Goal: Transaction & Acquisition: Purchase product/service

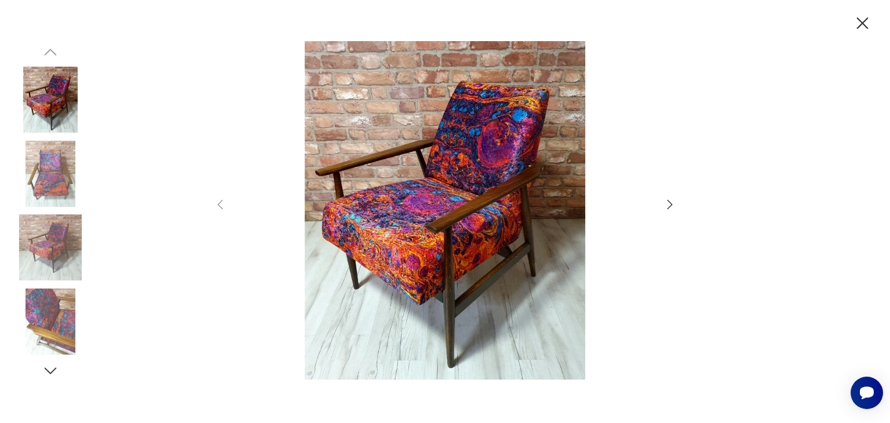
click at [677, 202] on div at bounding box center [445, 211] width 890 height 423
click at [668, 202] on icon "button" at bounding box center [669, 204] width 5 height 9
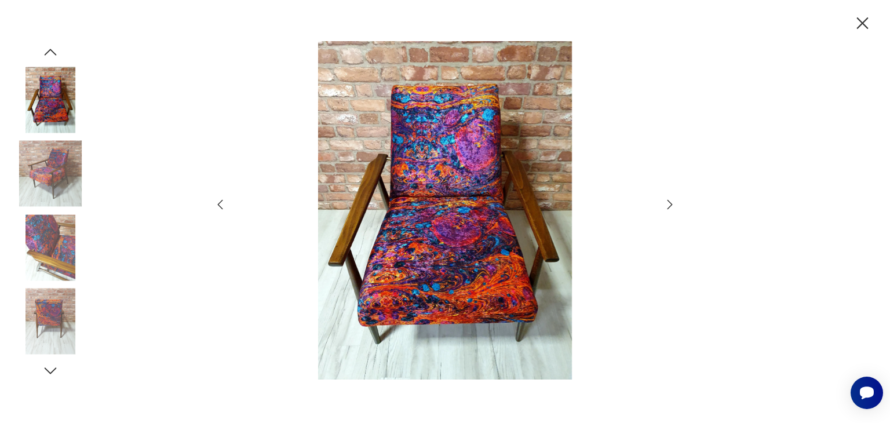
click at [668, 202] on icon "button" at bounding box center [669, 204] width 5 height 9
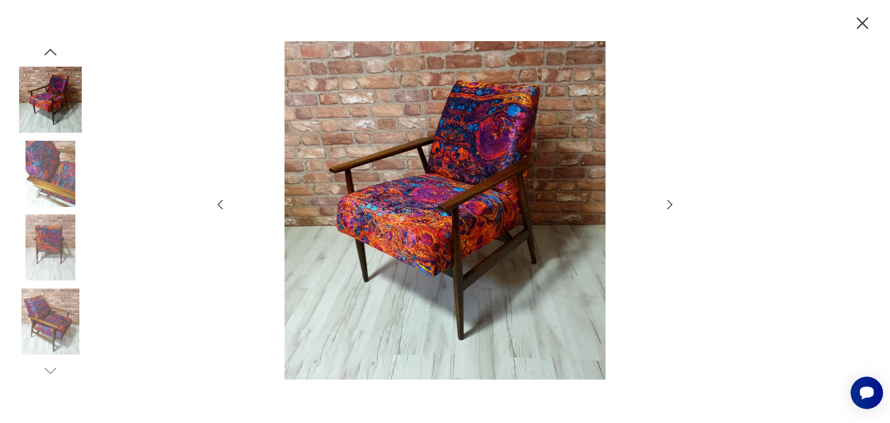
click at [668, 202] on icon "button" at bounding box center [669, 204] width 5 height 9
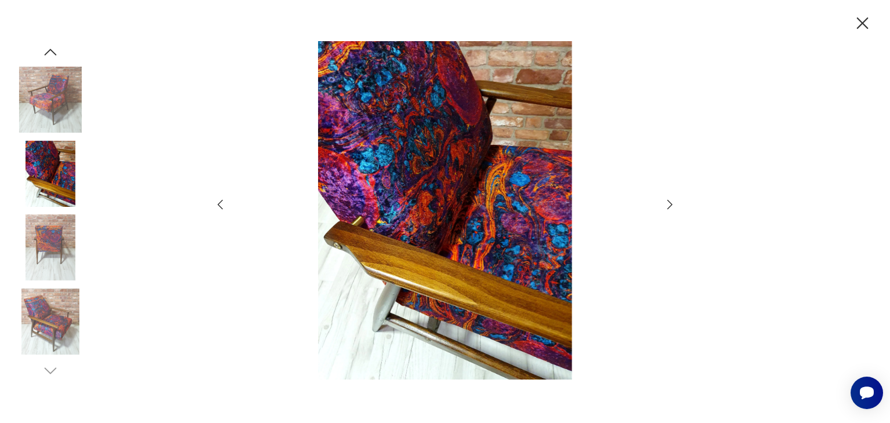
click at [668, 202] on icon "button" at bounding box center [669, 204] width 5 height 9
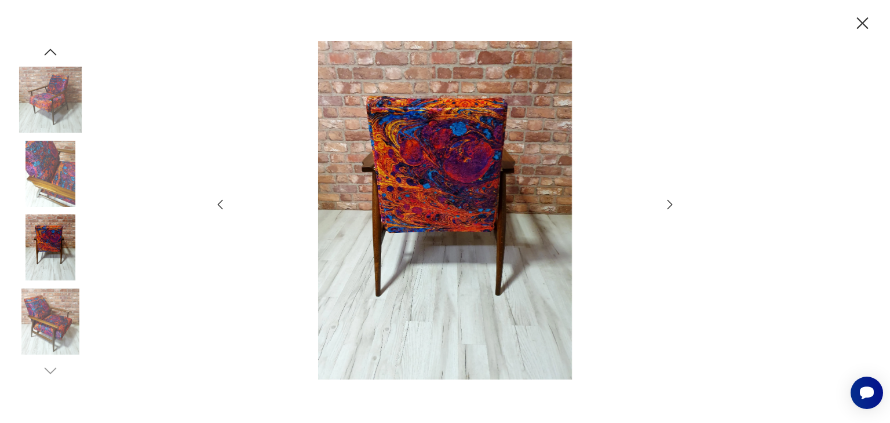
click at [668, 202] on icon "button" at bounding box center [669, 204] width 5 height 9
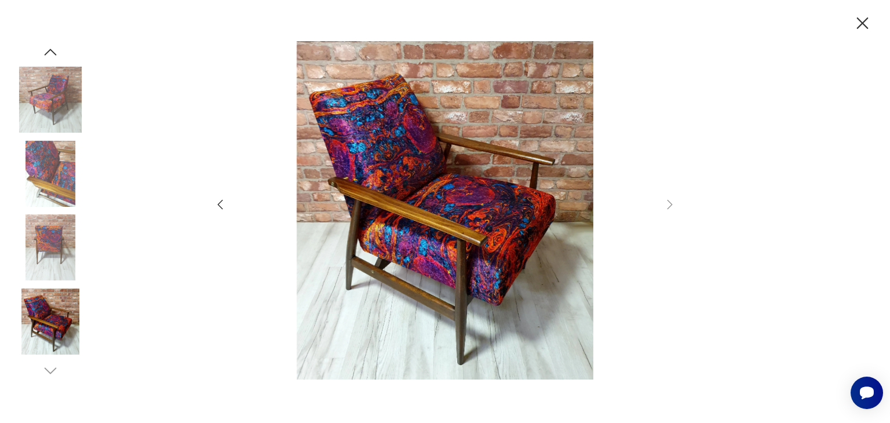
click at [872, 23] on div at bounding box center [445, 211] width 890 height 423
click at [871, 23] on icon "button" at bounding box center [862, 23] width 20 height 20
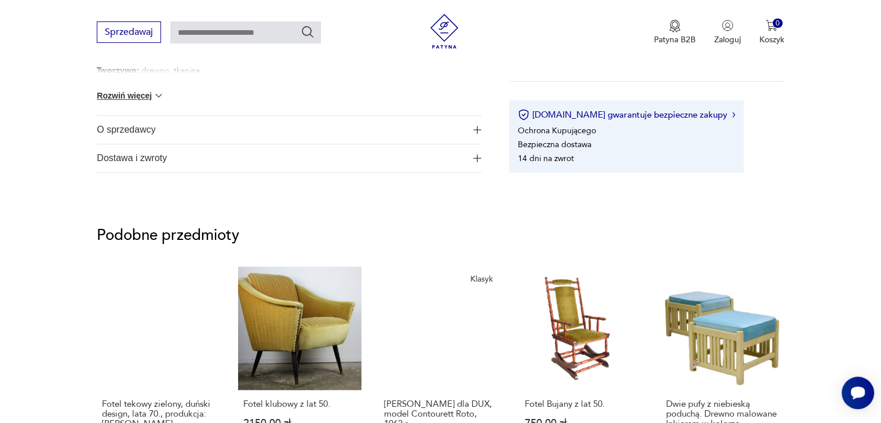
scroll to position [637, 0]
